Goal: Check status

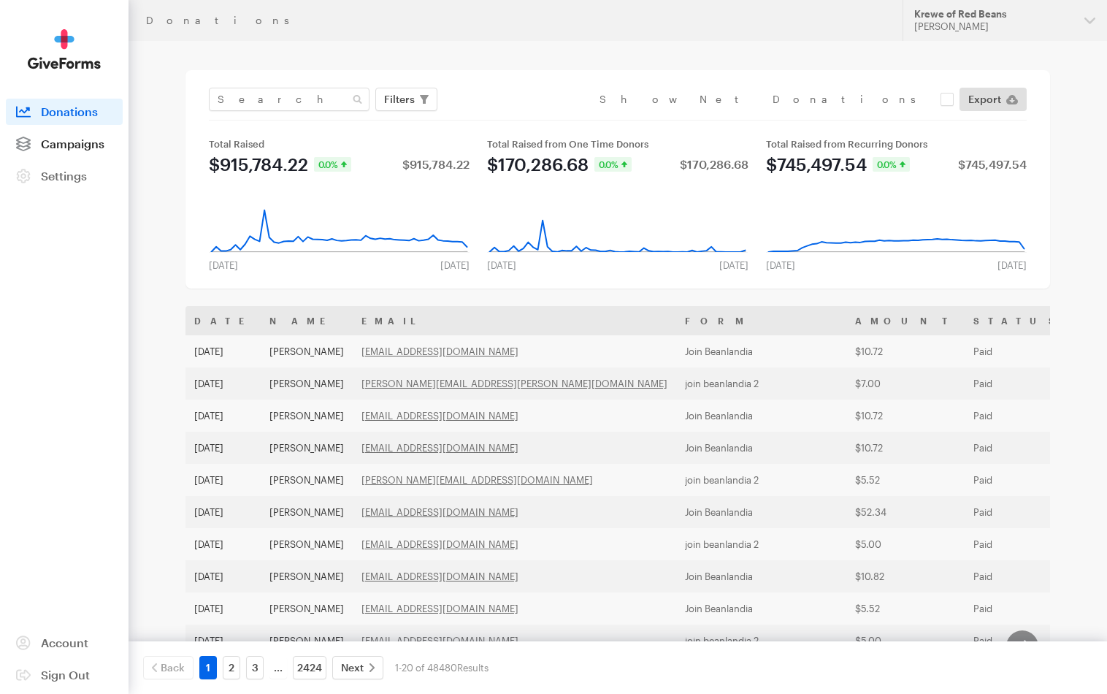
click at [99, 145] on span "Campaigns" at bounding box center [73, 144] width 64 height 14
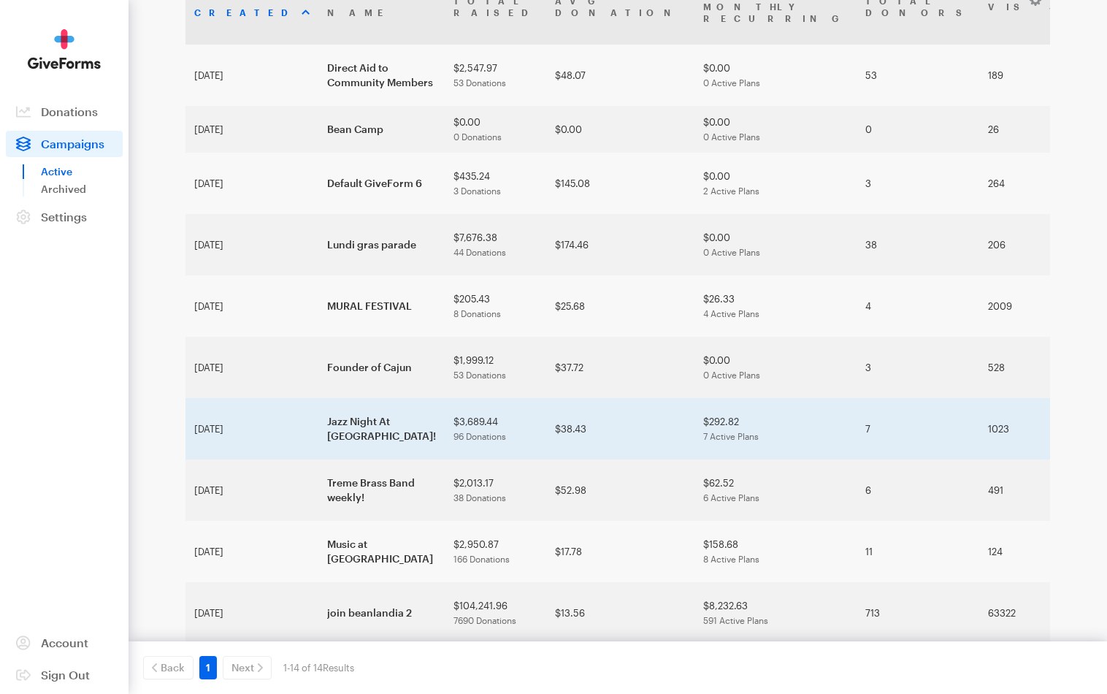
scroll to position [126, 0]
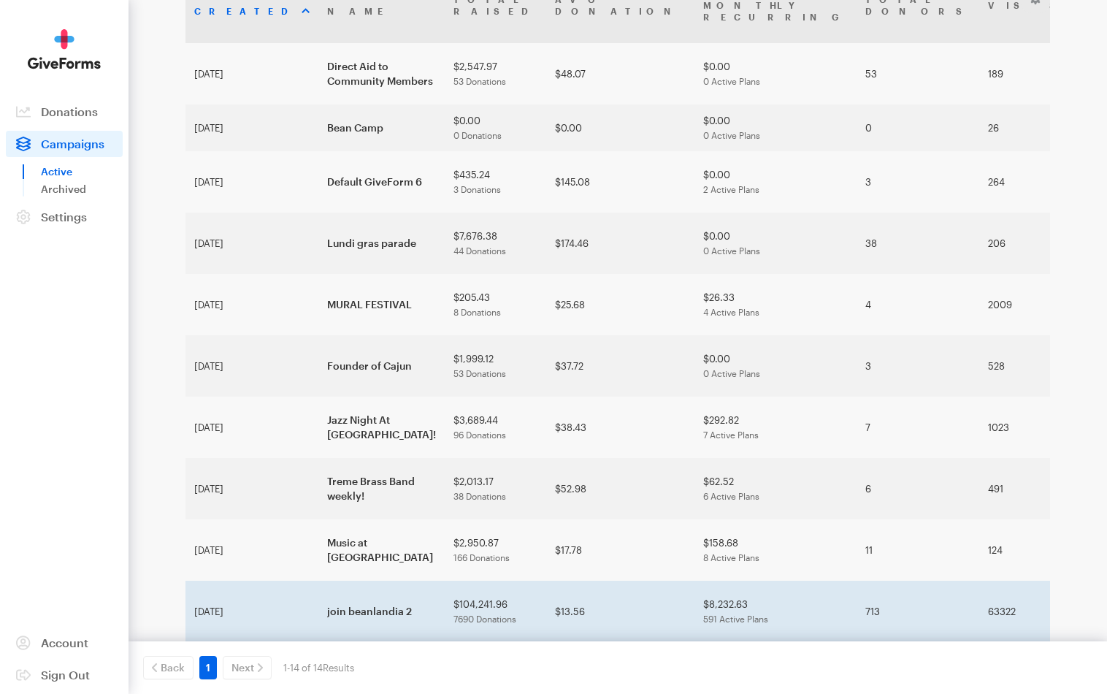
click at [327, 581] on td "join beanlandia 2" at bounding box center [381, 611] width 126 height 61
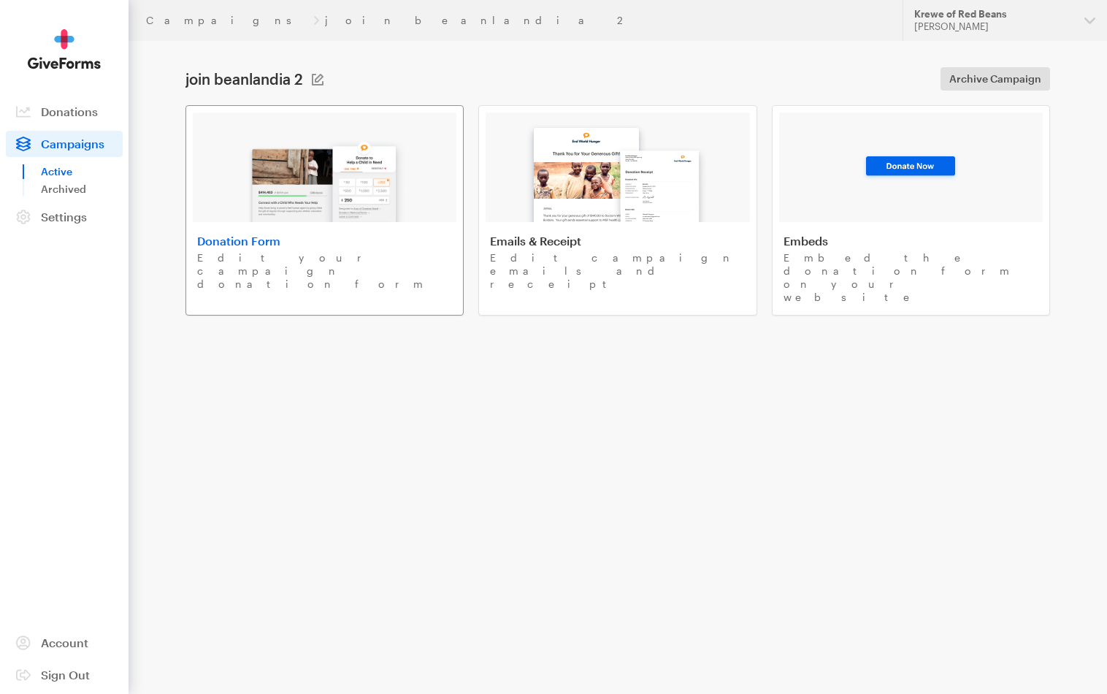
click at [284, 188] on img at bounding box center [325, 175] width 171 height 93
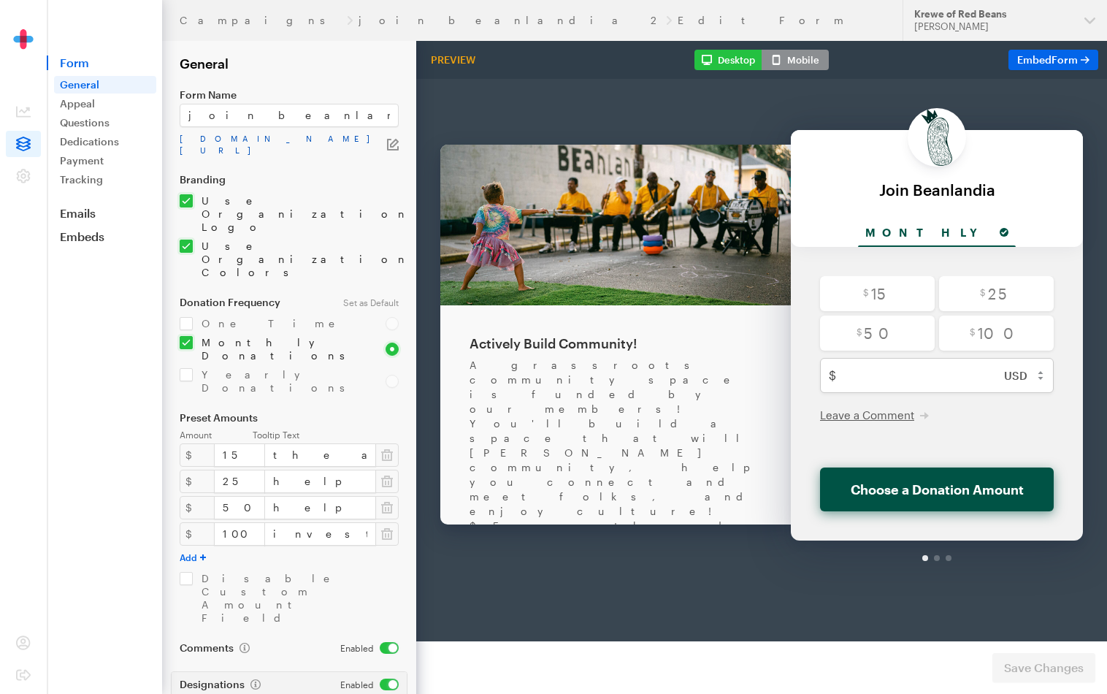
click at [270, 139] on link "app.giveforms.com/forms/rocker9955/Beanlandia" at bounding box center [283, 144] width 207 height 23
